Goal: Participate in discussion: Engage in conversation with other users on a specific topic

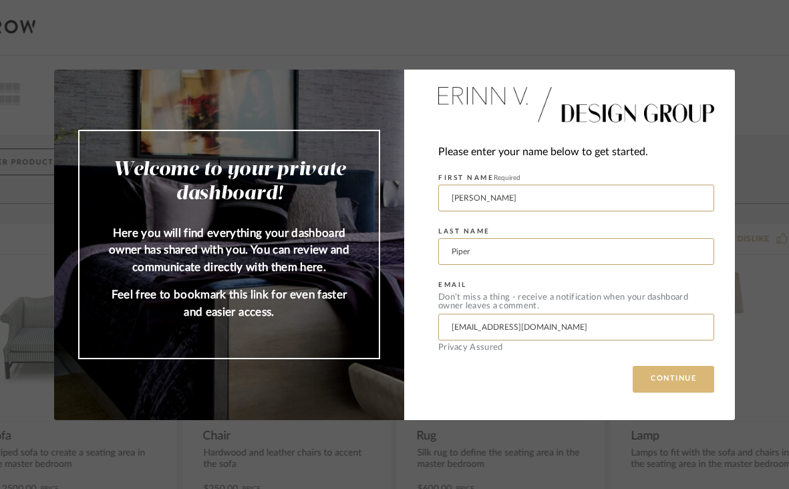
click at [662, 382] on button "CONTINUE" at bounding box center [674, 379] width 82 height 27
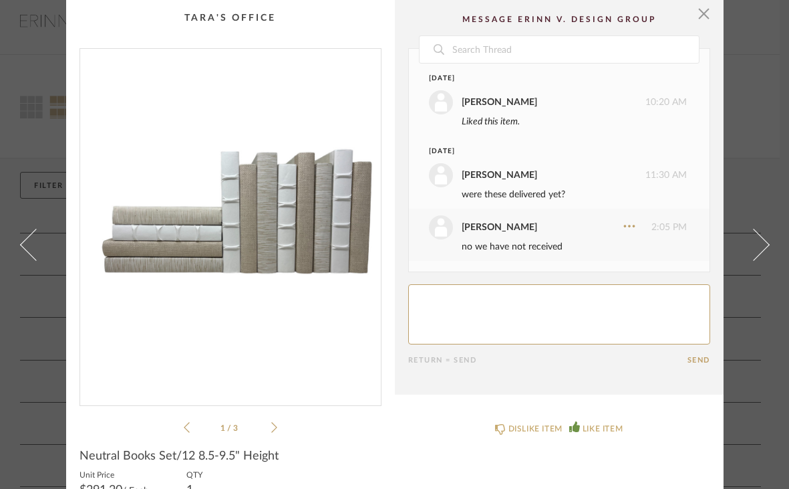
click at [451, 297] on textarea at bounding box center [559, 314] width 302 height 60
type textarea "received"
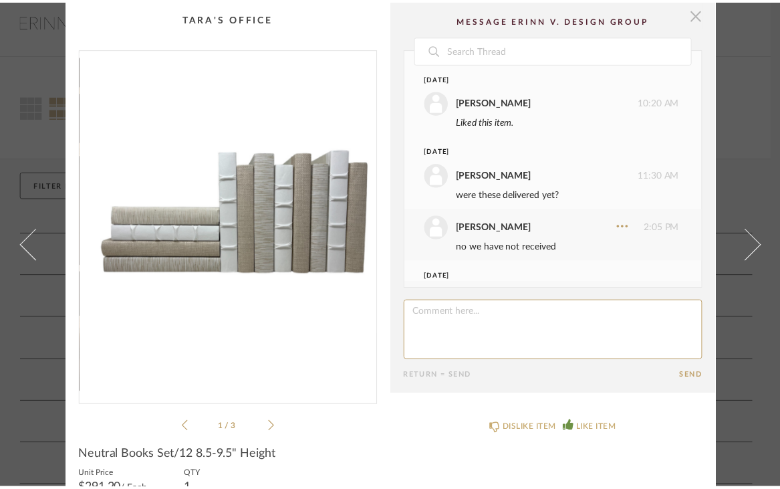
scroll to position [57, 0]
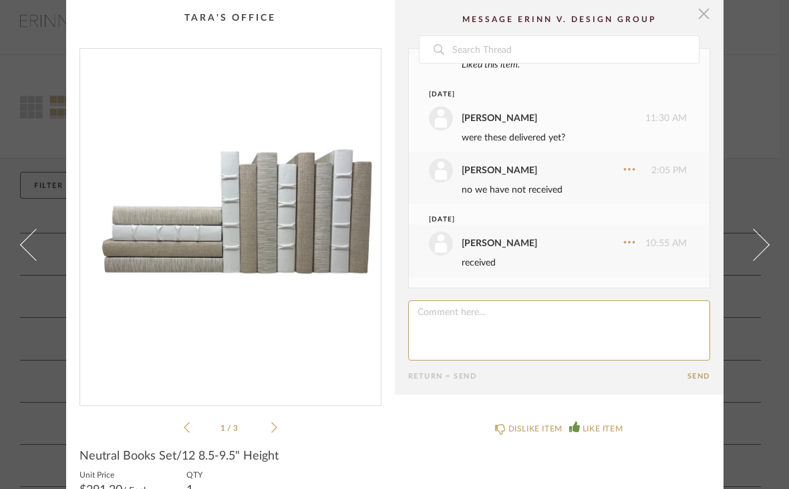
click at [704, 16] on span "button" at bounding box center [704, 13] width 27 height 27
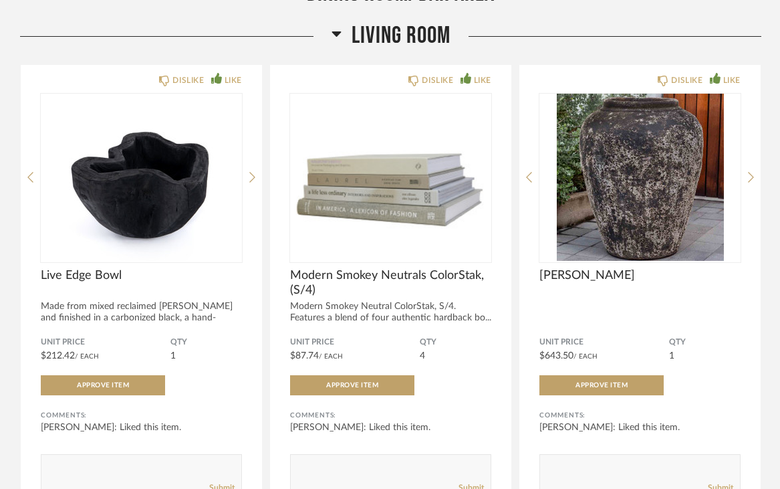
scroll to position [1496, 0]
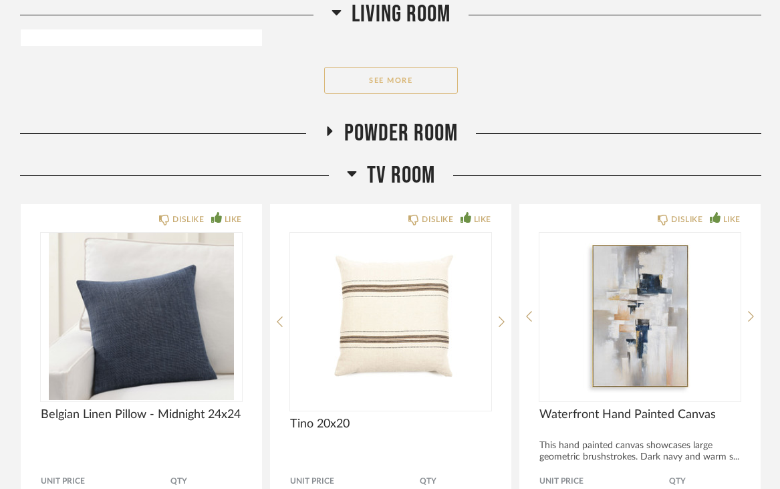
click at [380, 78] on button "See More" at bounding box center [391, 80] width 134 height 27
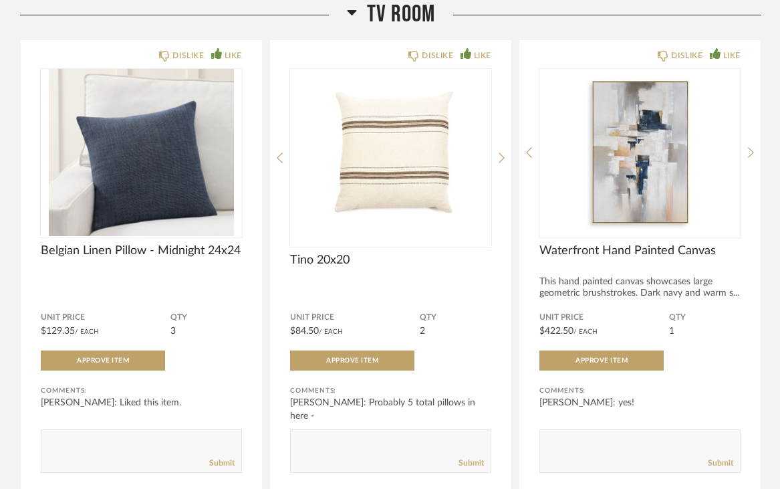
scroll to position [4893, 0]
